Goal: Register for event/course

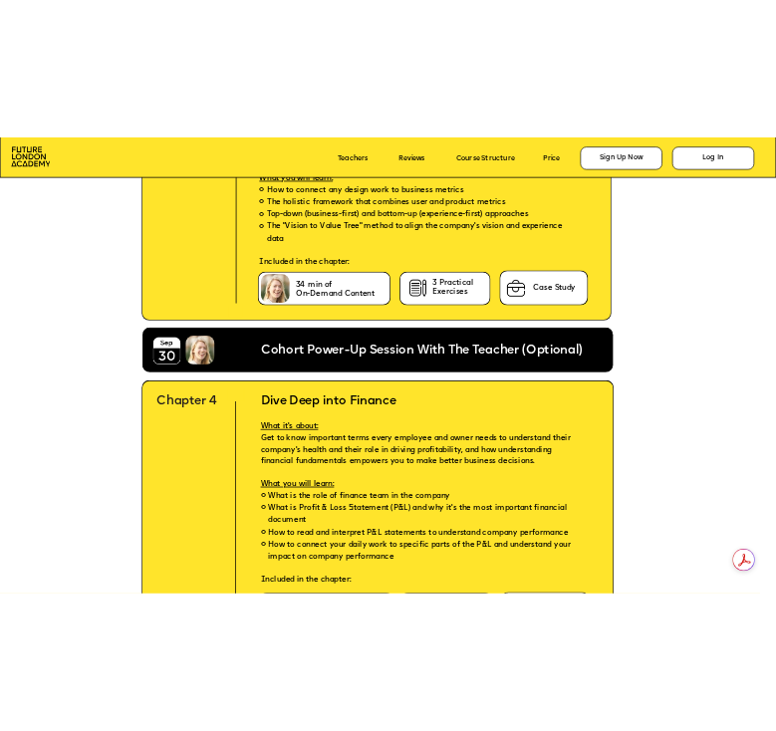
scroll to position [4939, 0]
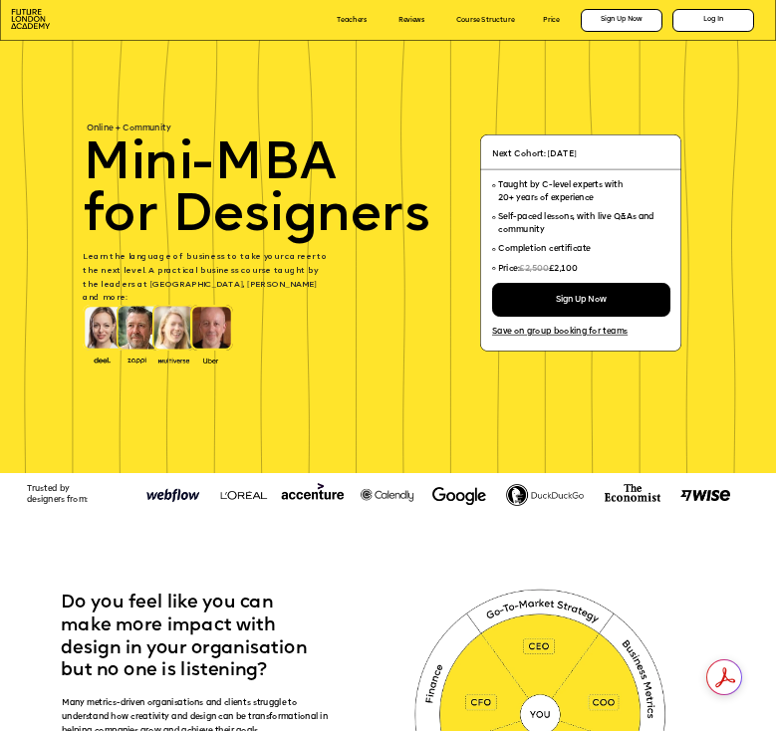
scroll to position [4939, 0]
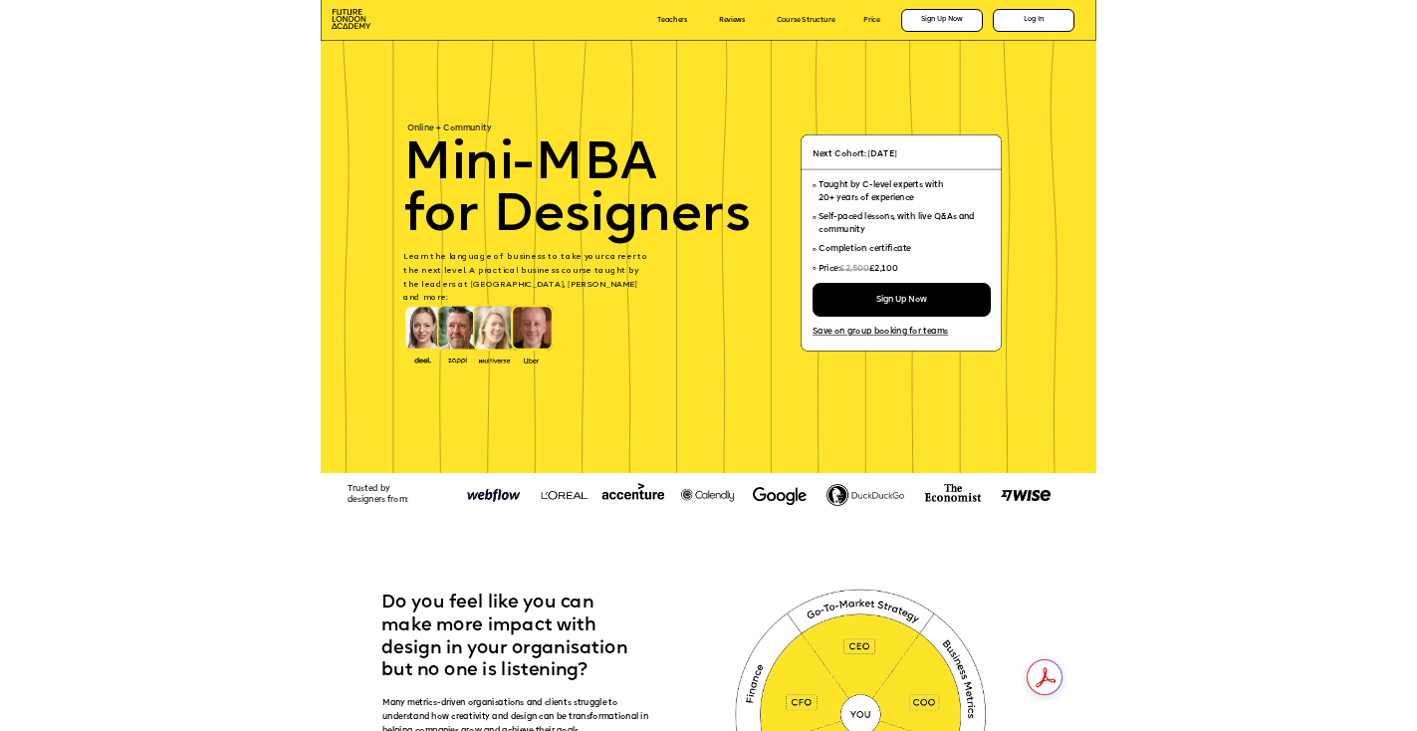
scroll to position [4939, 0]
